Goal: Information Seeking & Learning: Compare options

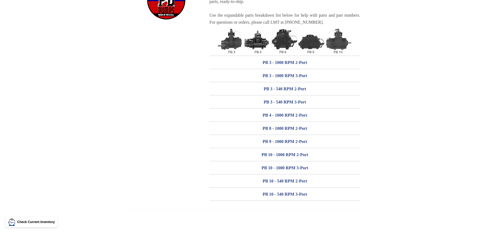
scroll to position [81, 0]
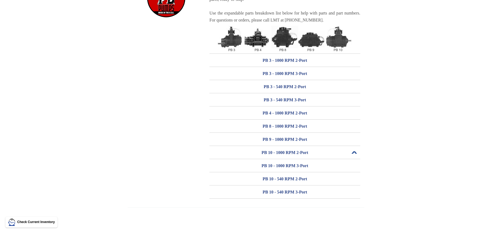
click at [285, 152] on h3 "PB 10 - 1000 RPM 2-Port" at bounding box center [284, 152] width 151 height 9
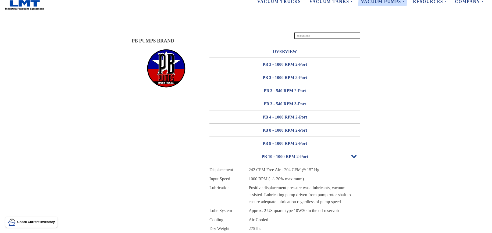
scroll to position [0, 0]
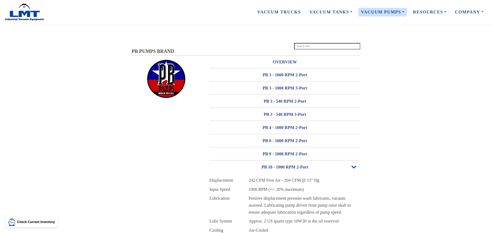
click at [352, 166] on span "Open or Close" at bounding box center [353, 167] width 7 height 4
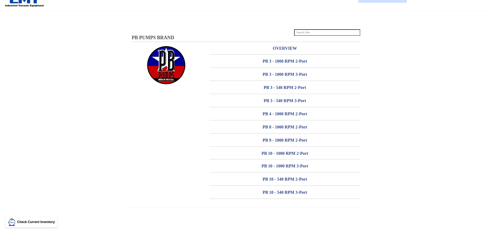
scroll to position [27, 0]
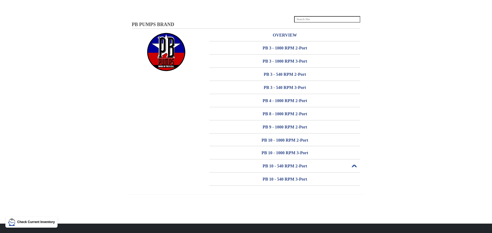
click at [282, 166] on h3 "PB 10 - 540 RPM 2-Port" at bounding box center [284, 166] width 151 height 9
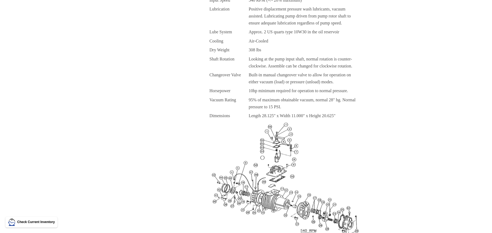
scroll to position [242, 0]
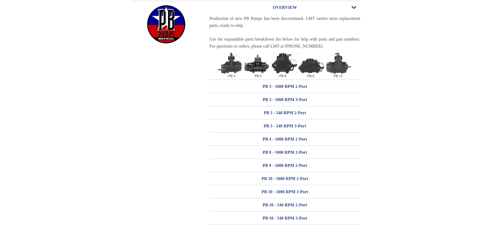
scroll to position [81, 0]
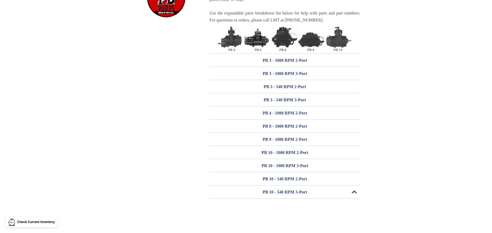
click at [268, 191] on h3 "PB 10 - 540 RPM 3-Port" at bounding box center [284, 192] width 151 height 9
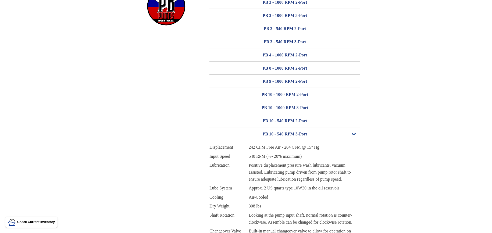
scroll to position [70, 0]
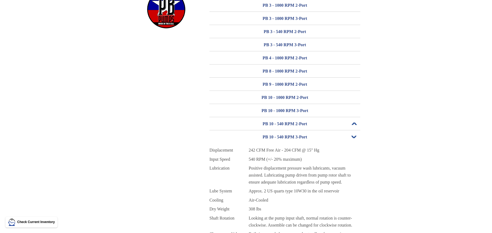
click at [278, 123] on h3 "PB 10 - 540 RPM 2-Port" at bounding box center [284, 124] width 151 height 9
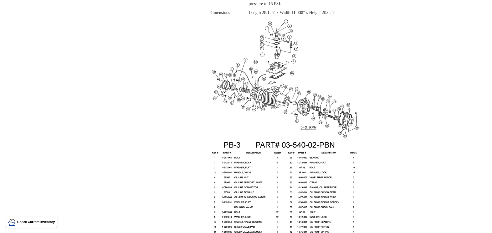
scroll to position [285, 0]
